Goal: Feedback & Contribution: Leave review/rating

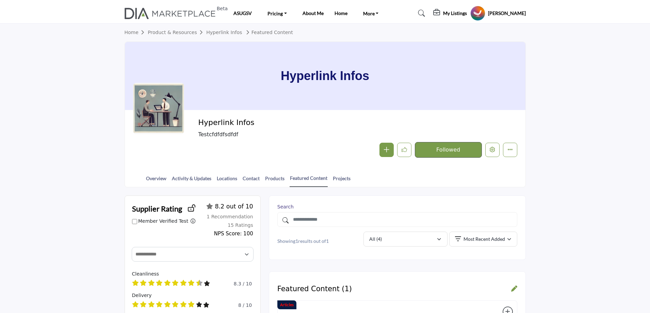
scroll to position [136, 0]
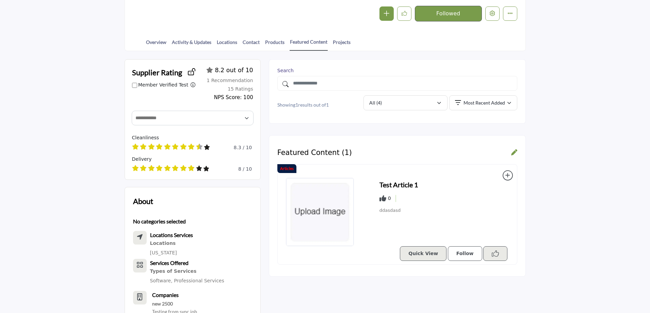
click at [467, 254] on p "Follow" at bounding box center [465, 253] width 17 height 7
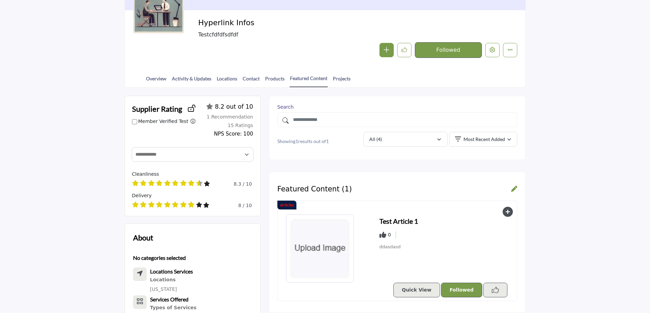
scroll to position [102, 0]
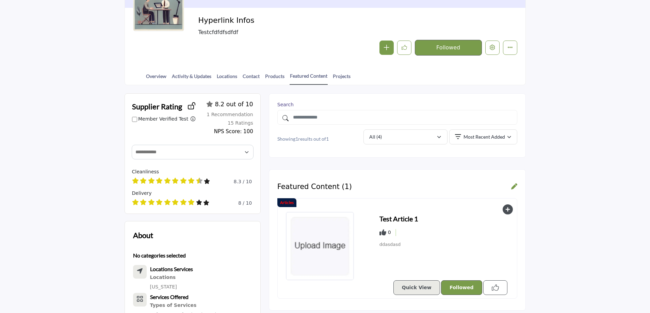
click at [495, 286] on icon "Like Resources" at bounding box center [495, 287] width 7 height 7
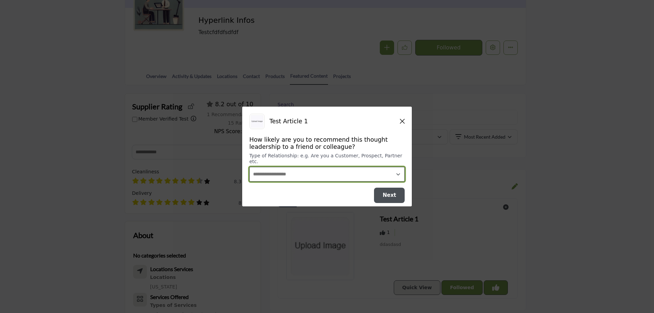
click at [331, 176] on select "**********" at bounding box center [326, 174] width 155 height 15
select select "********"
click at [249, 167] on select "**********" at bounding box center [326, 174] width 155 height 15
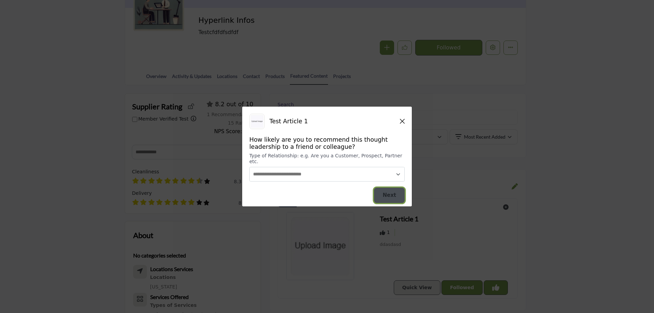
click at [394, 193] on span "Next" at bounding box center [389, 195] width 14 height 6
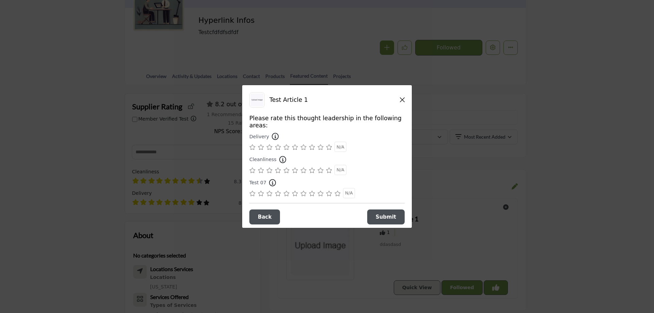
click at [321, 146] on icon "Supplier Rating and Recommendation Modal" at bounding box center [320, 146] width 6 height 5
click at [320, 167] on icon "Supplier Rating and Recommendation Modal" at bounding box center [320, 169] width 6 height 5
click at [330, 191] on icon "Supplier Rating and Recommendation Modal" at bounding box center [329, 193] width 6 height 5
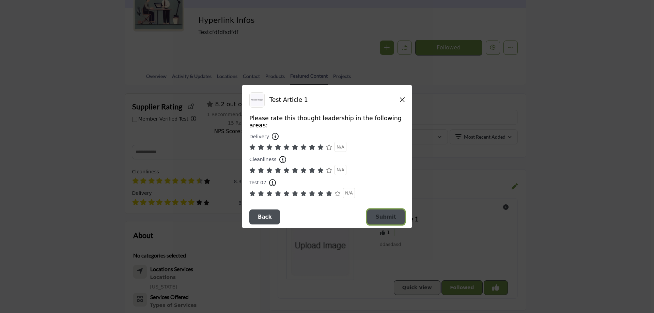
click at [382, 214] on span "Submit" at bounding box center [386, 217] width 20 height 6
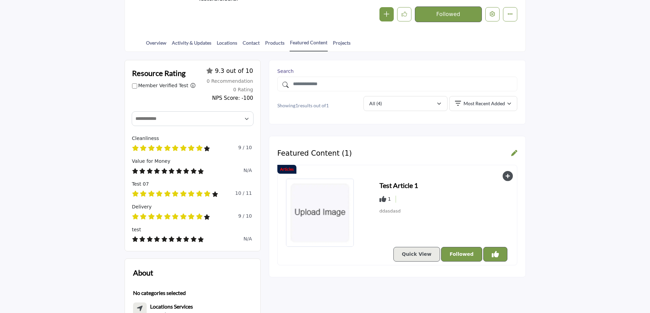
scroll to position [136, 0]
drag, startPoint x: 424, startPoint y: 253, endPoint x: 612, endPoint y: 235, distance: 189.1
click at [612, 235] on section "Resource Rating Member Verified Test Filter ratings by members only (removes th…" at bounding box center [325, 316] width 650 height 531
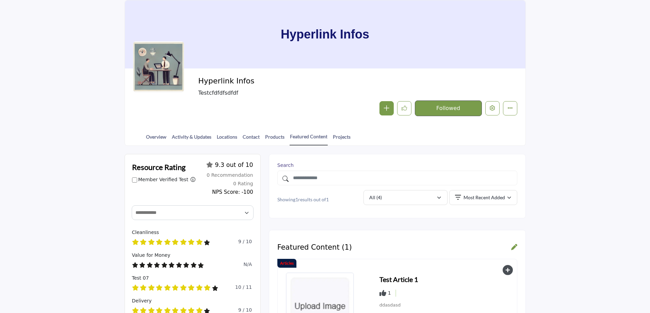
scroll to position [0, 0]
